Goal: Navigation & Orientation: Find specific page/section

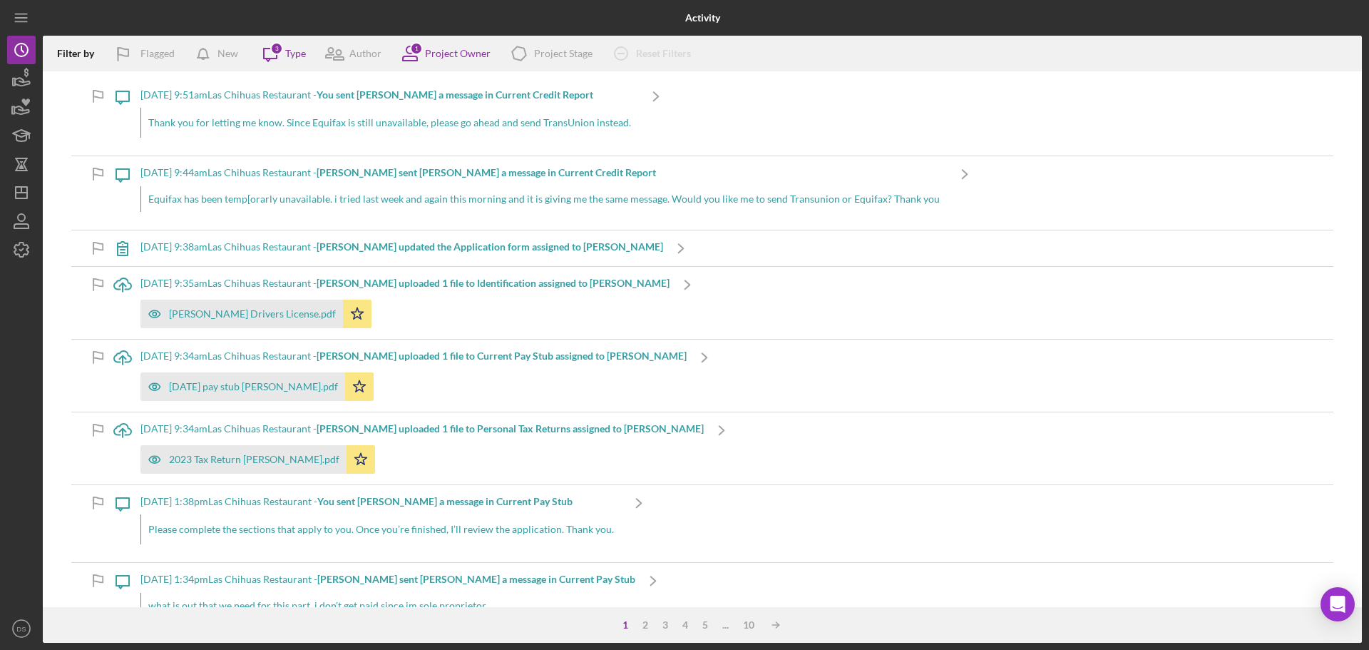
scroll to position [2140, 0]
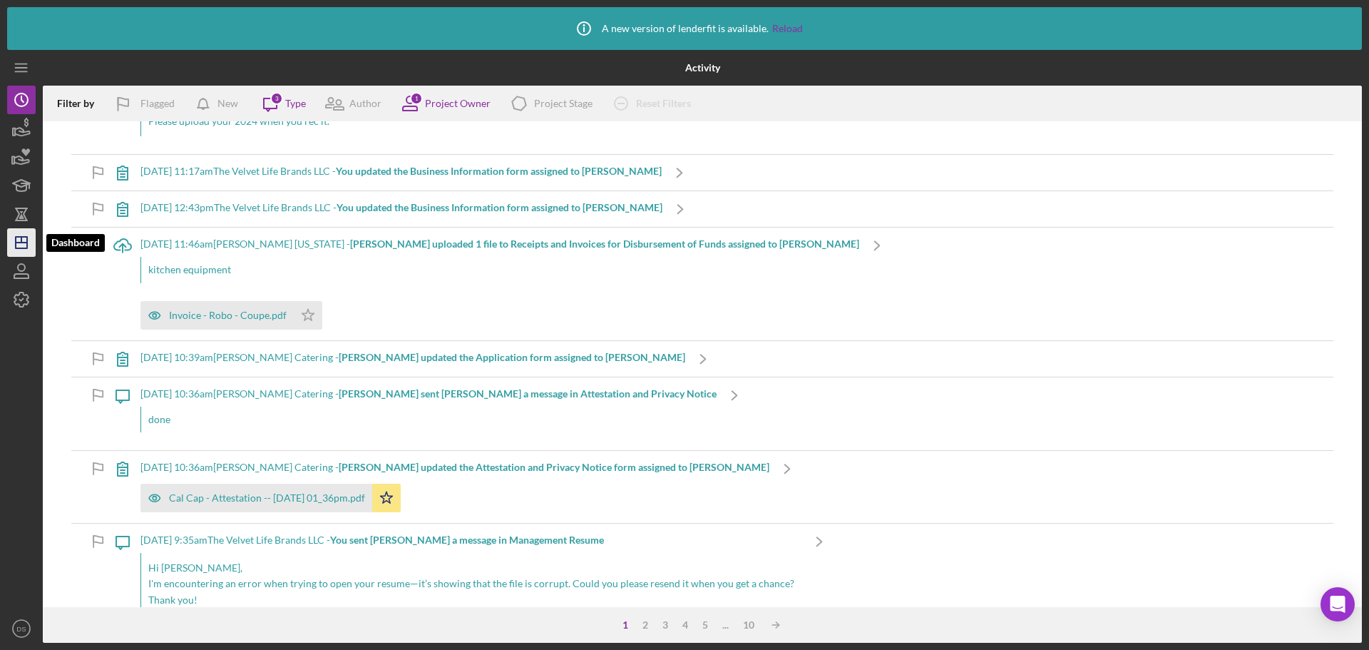
click at [14, 235] on icon "Icon/Dashboard" at bounding box center [22, 243] width 36 height 36
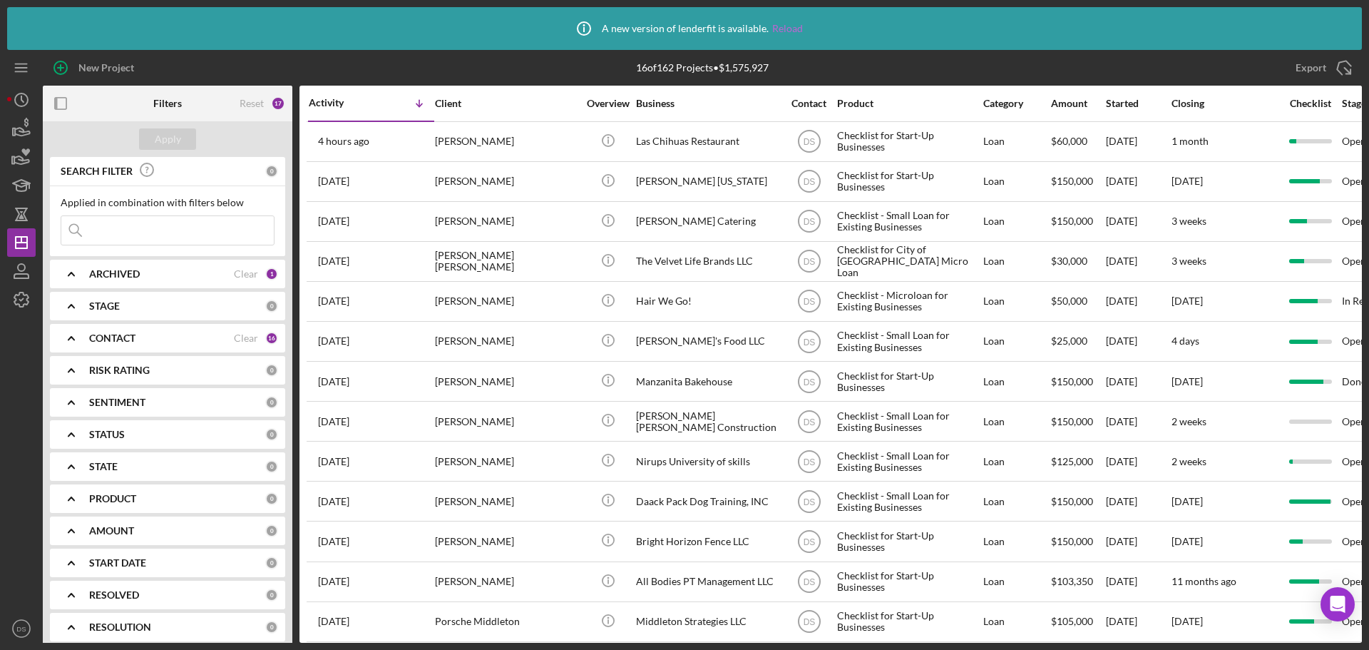
click at [795, 25] on link "Reload" at bounding box center [787, 28] width 31 height 11
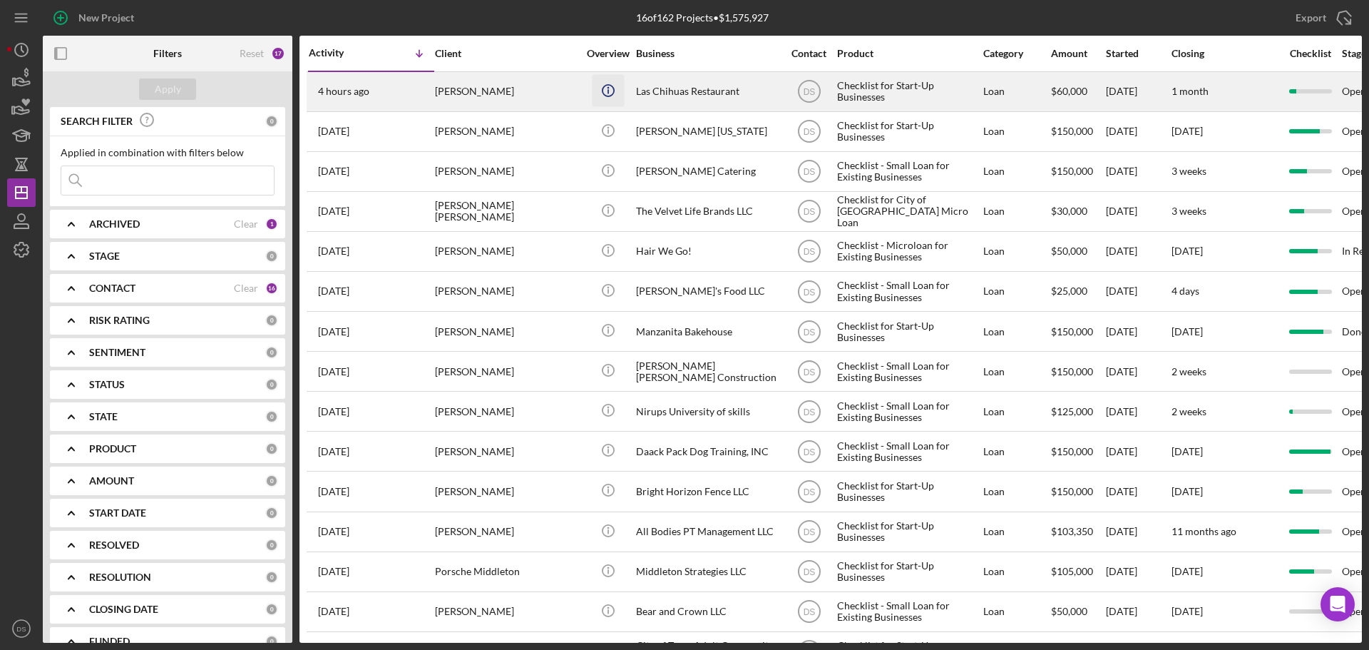
click at [608, 86] on icon "Icon/Info" at bounding box center [608, 90] width 32 height 32
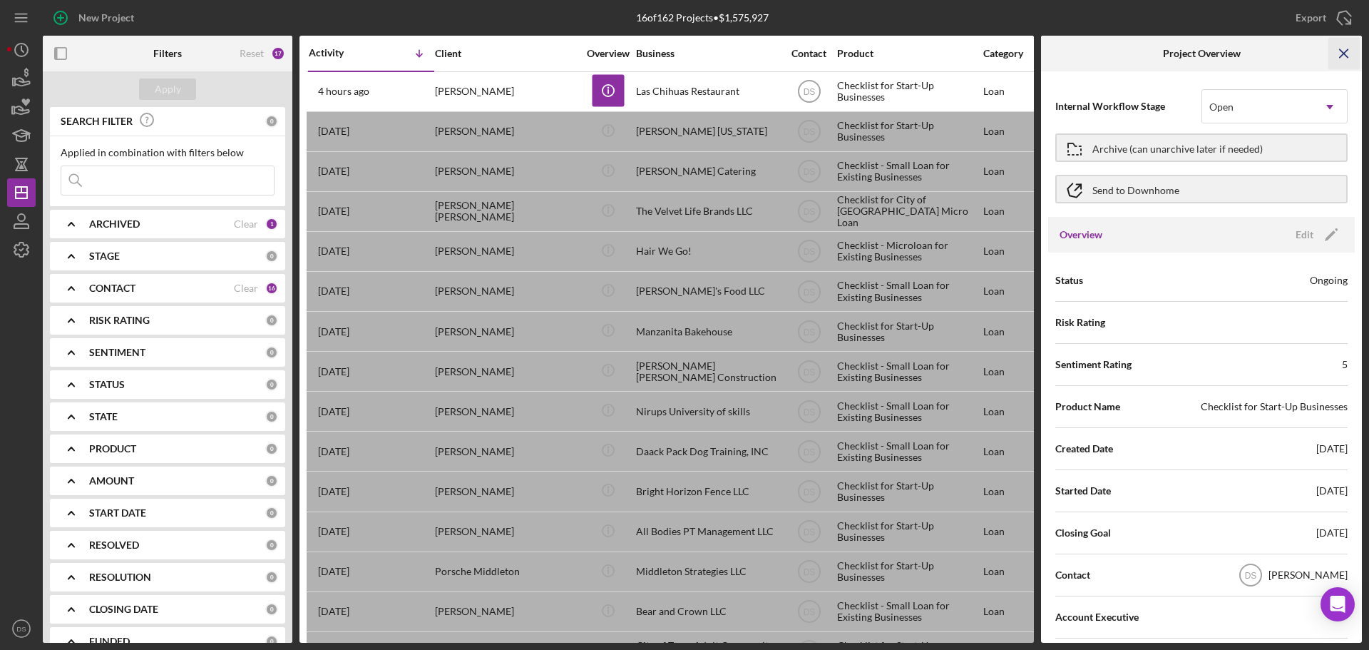
click at [1354, 51] on icon "Icon/Menu Close" at bounding box center [1345, 54] width 32 height 32
